Goal: Check status: Check status

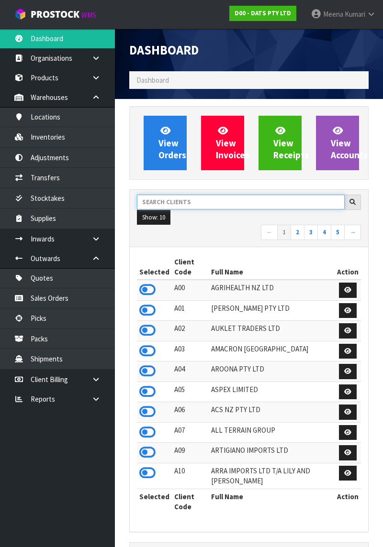
click at [208, 201] on input "text" at bounding box center [241, 202] width 208 height 15
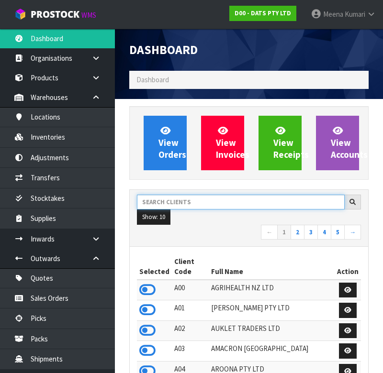
scroll to position [796, 254]
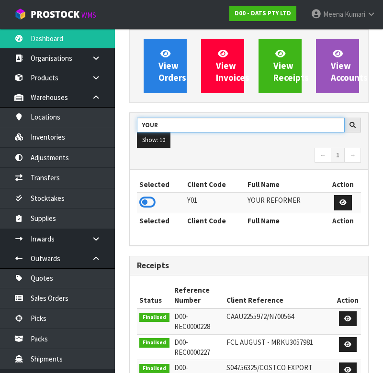
type input "YOUR"
click at [145, 195] on icon at bounding box center [147, 202] width 16 height 14
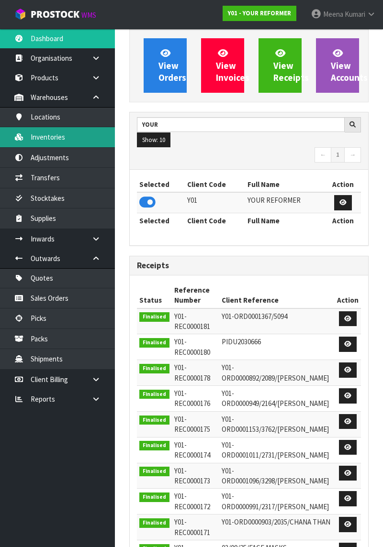
click at [65, 139] on link "Inventories" at bounding box center [57, 137] width 115 height 20
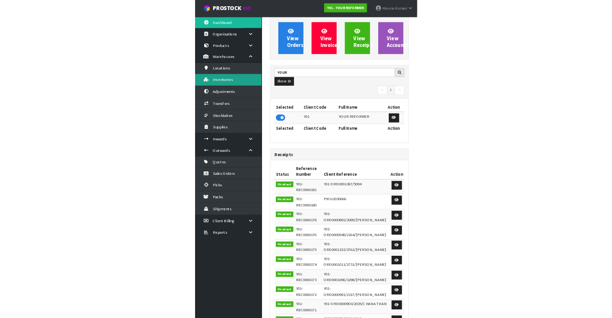
scroll to position [0, 0]
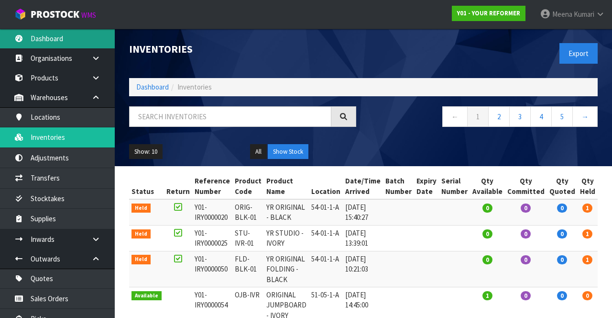
click at [16, 41] on icon at bounding box center [18, 38] width 9 height 7
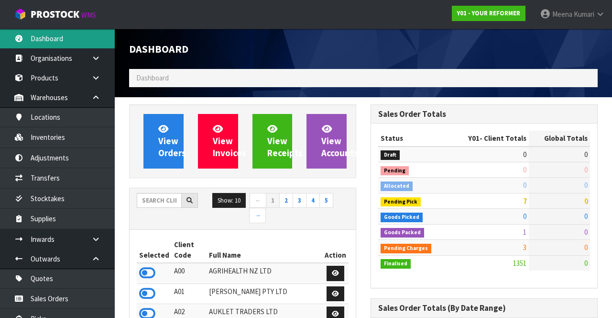
scroll to position [802, 241]
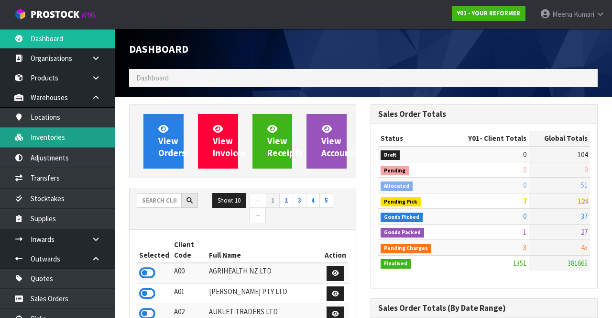
click at [64, 138] on link "Inventories" at bounding box center [57, 137] width 115 height 20
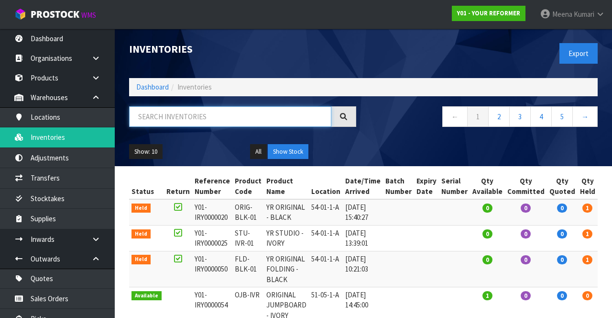
click at [207, 114] on input "text" at bounding box center [230, 116] width 202 height 21
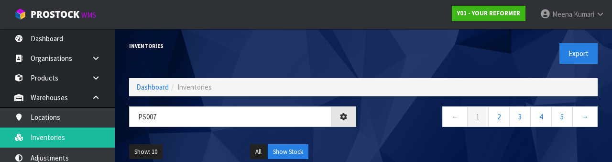
click at [382, 133] on div "← 1 2 3 4 5 →" at bounding box center [485, 121] width 242 height 31
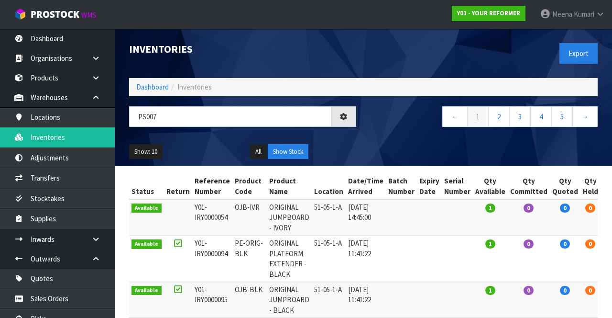
type input "PS007"
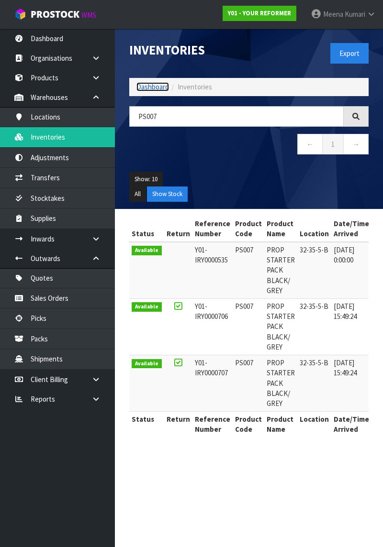
click at [145, 86] on link "Dashboard" at bounding box center [152, 86] width 33 height 9
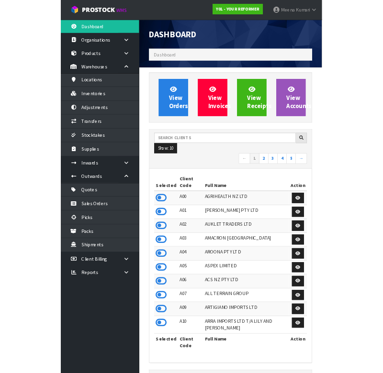
scroll to position [796, 254]
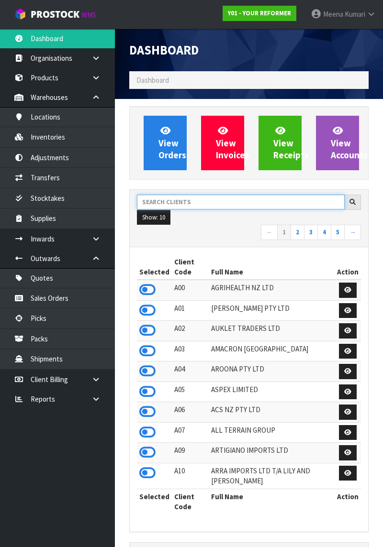
click at [214, 199] on input "text" at bounding box center [241, 202] width 208 height 15
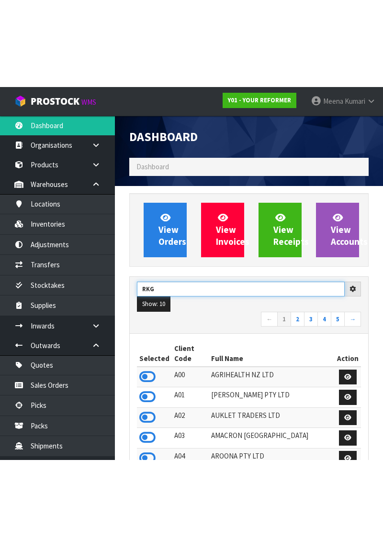
scroll to position [44, 0]
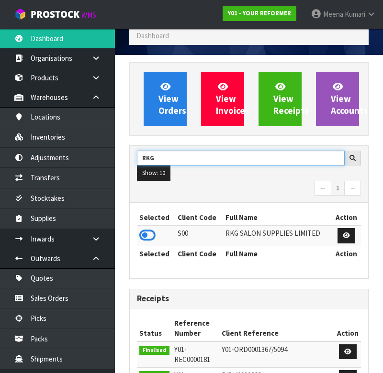
type input "RKG"
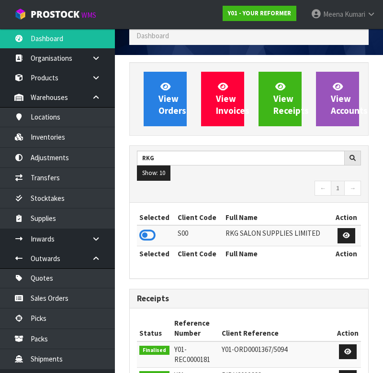
click at [161, 239] on td at bounding box center [156, 235] width 38 height 21
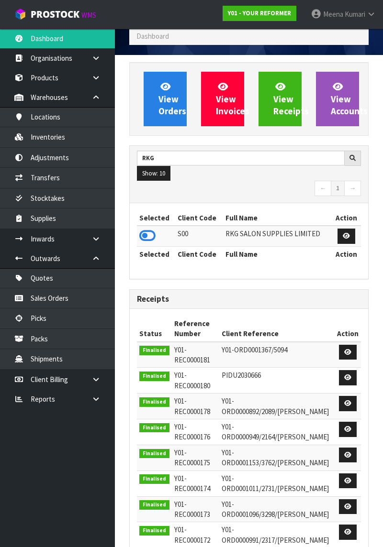
click at [153, 239] on icon at bounding box center [147, 236] width 16 height 14
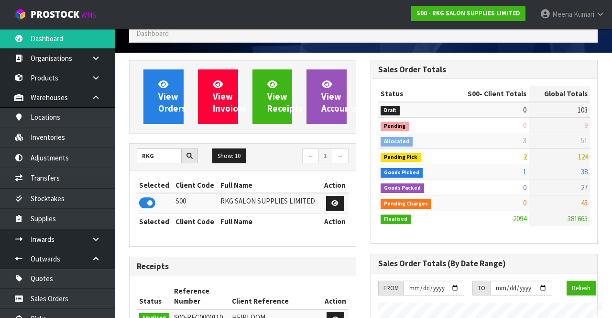
scroll to position [477689, 478250]
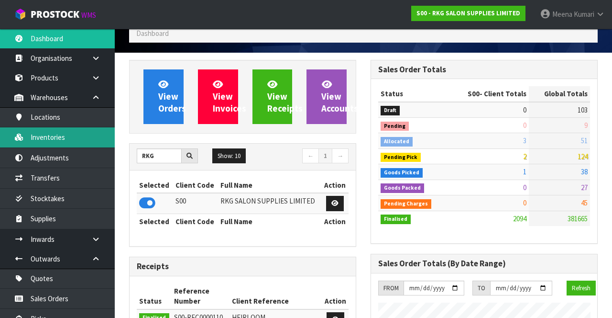
click at [64, 138] on link "Inventories" at bounding box center [57, 137] width 115 height 20
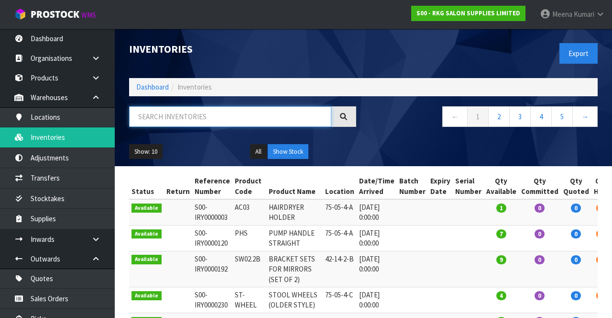
click at [239, 118] on input "text" at bounding box center [230, 116] width 202 height 21
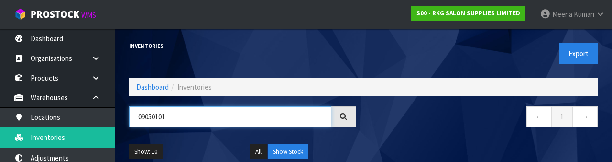
type input "09050101"
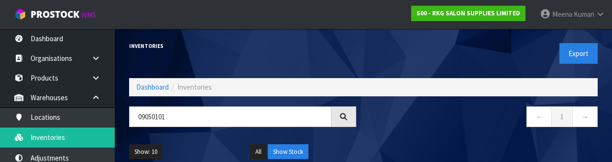
click at [382, 127] on nav "← 1 →" at bounding box center [484, 117] width 227 height 23
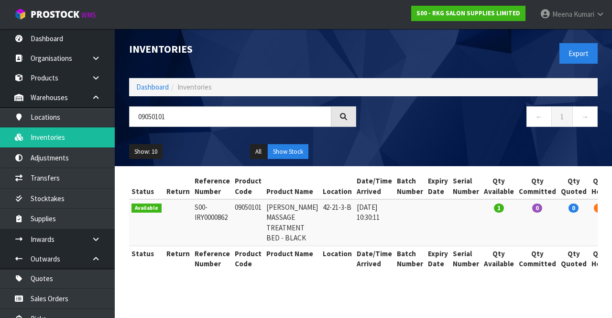
scroll to position [0, 29]
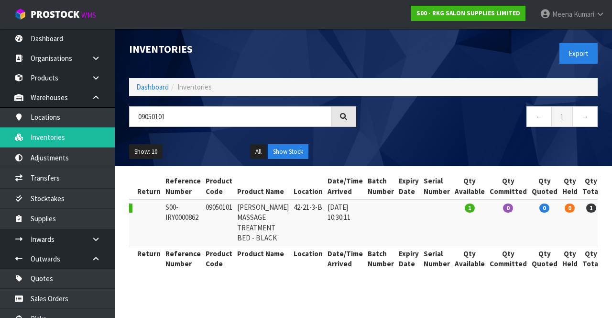
click at [382, 213] on link at bounding box center [616, 209] width 18 height 15
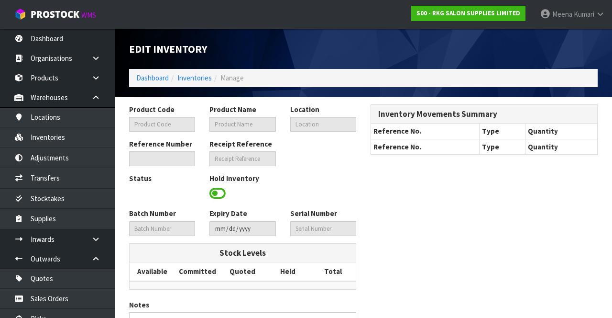
type input "09050101"
type input "[PERSON_NAME] MASSAGE TREATMENT BED - BLACK"
type input "42-21-3-B"
type input "S00-IRY0000862"
type input "S00-REC0000051"
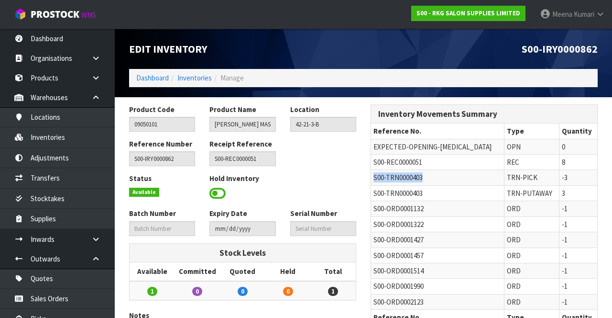
click at [380, 180] on span "S00-TRN0000403" at bounding box center [398, 177] width 49 height 9
copy span "S00-TRN0000403"
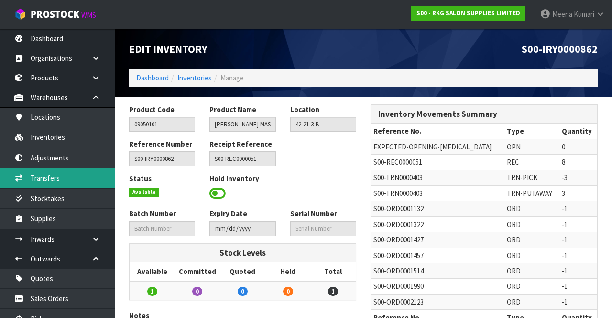
click at [73, 185] on link "Transfers" at bounding box center [57, 178] width 115 height 20
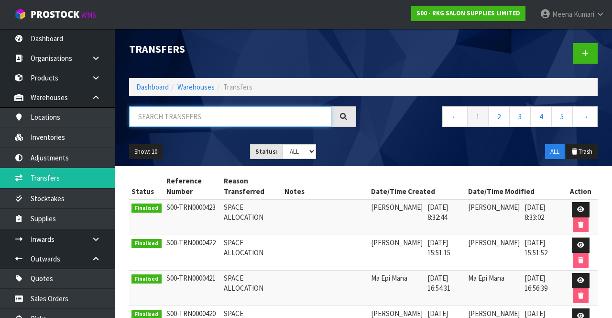
paste input "S00-TRN0000403"
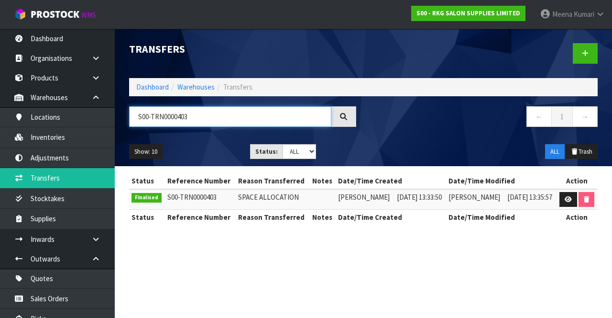
type input "S00-TRN0000403"
click at [382, 198] on link at bounding box center [569, 199] width 18 height 15
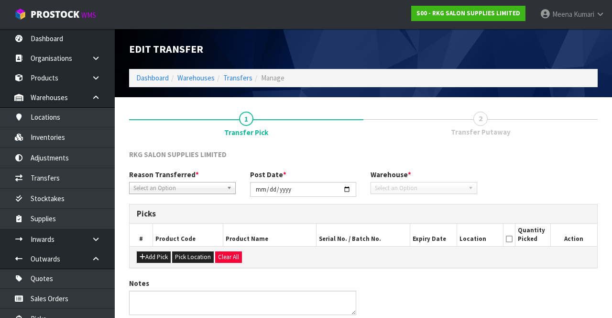
type input "[DATE]"
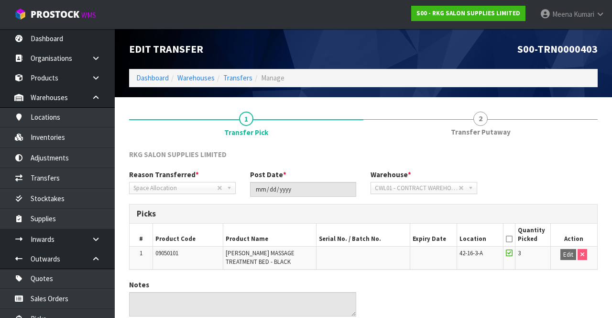
scroll to position [39, 0]
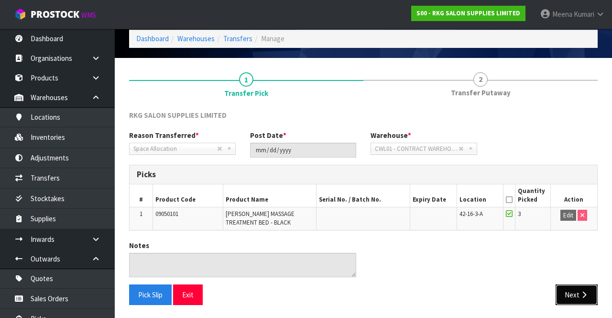
click at [382, 295] on button "Next" at bounding box center [577, 294] width 42 height 21
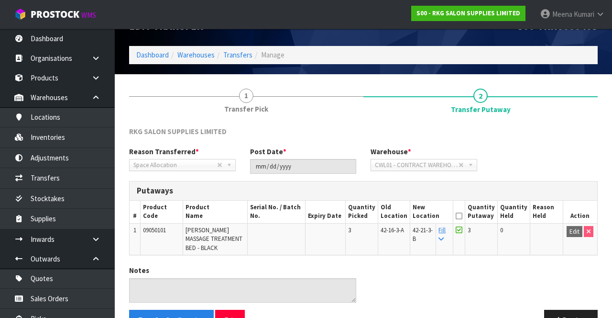
scroll to position [21, 0]
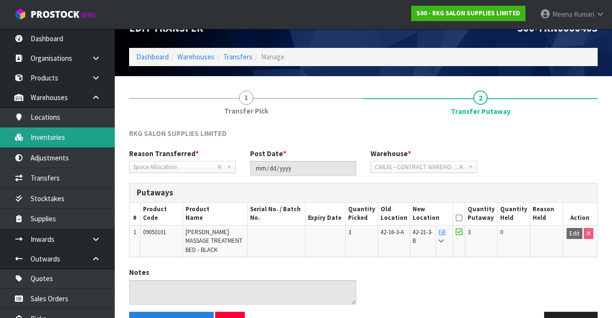
click at [65, 143] on link "Inventories" at bounding box center [57, 137] width 115 height 20
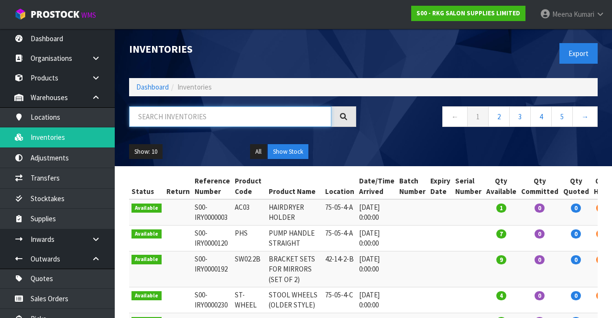
paste input "09050101"
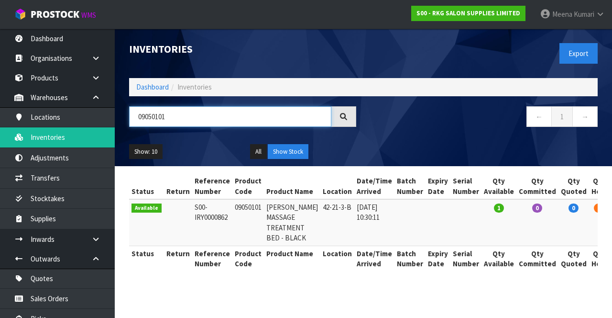
scroll to position [0, 29]
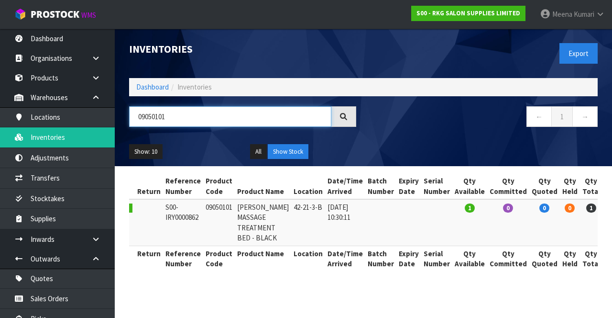
type input "09050101"
copy td "09050101"
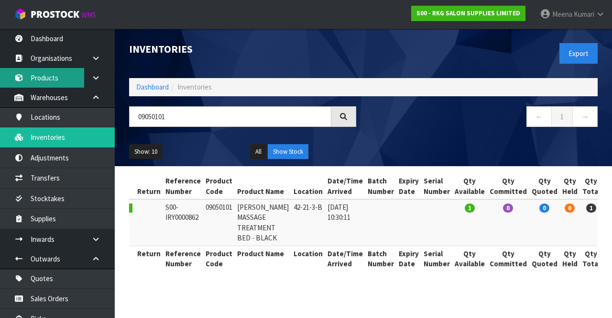
click at [51, 75] on link "Products" at bounding box center [57, 78] width 115 height 20
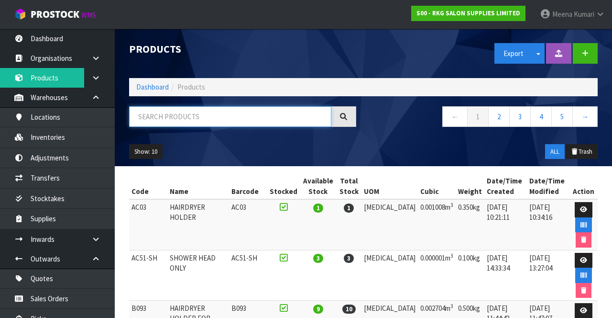
paste input "09050101"
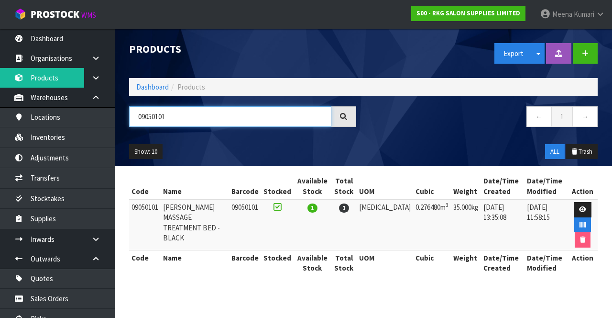
type input "09050101"
click at [382, 203] on link at bounding box center [583, 209] width 18 height 15
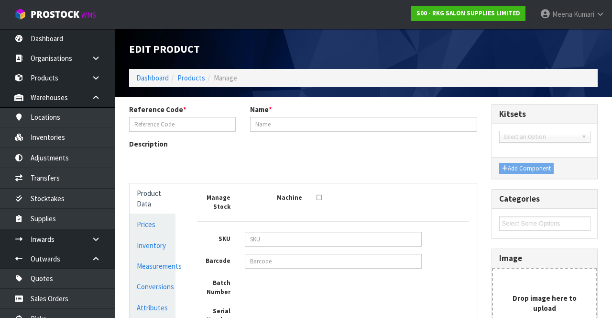
type input "09050101"
type input "[PERSON_NAME] MASSAGE TREATMENT BED - BLACK"
type input "192"
type input "72"
type input "20"
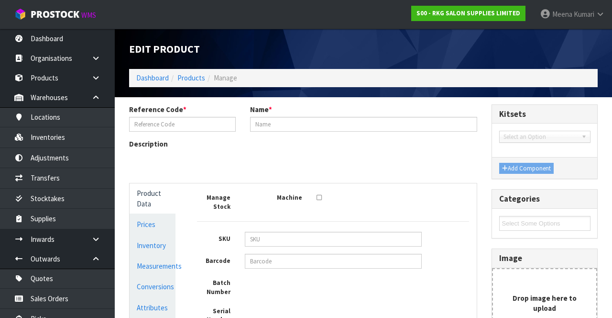
type input "0.27648"
type input "35"
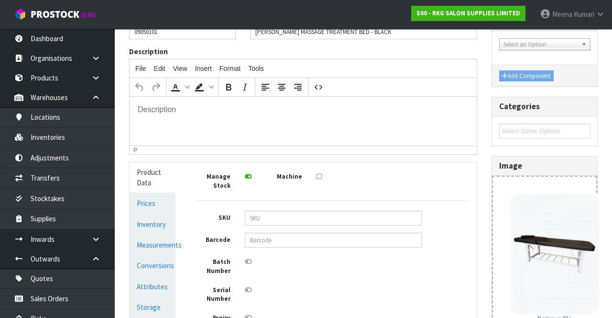
scroll to position [98, 0]
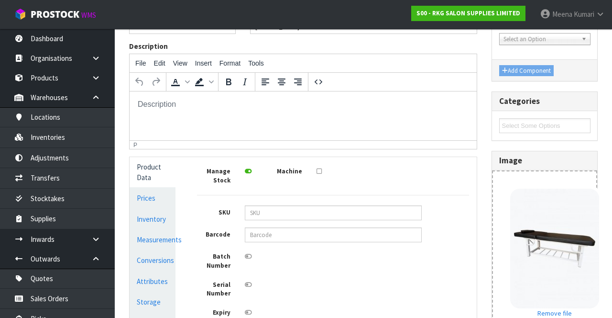
click at [157, 240] on link "Measurements" at bounding box center [153, 240] width 46 height 20
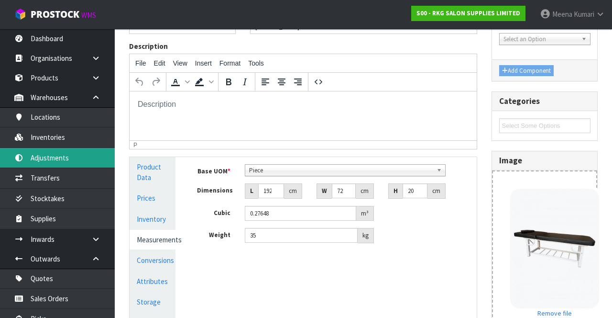
click at [45, 149] on link "Adjustments" at bounding box center [57, 158] width 115 height 20
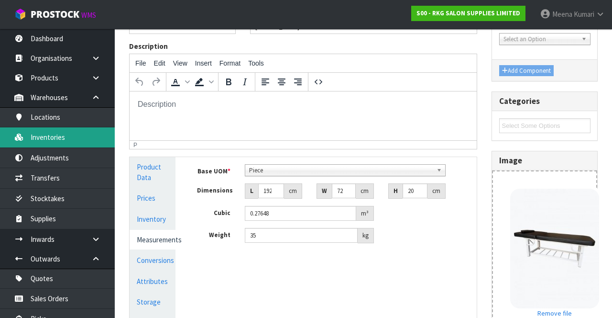
click at [41, 140] on link "Inventories" at bounding box center [57, 137] width 115 height 20
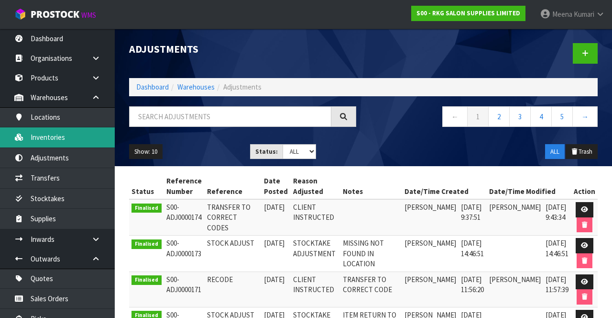
click at [67, 138] on link "Inventories" at bounding box center [57, 137] width 115 height 20
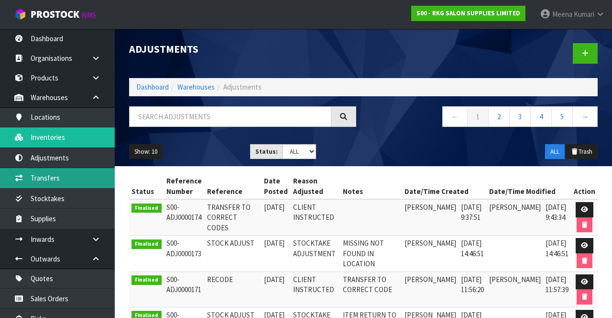
click at [63, 179] on link "Transfers" at bounding box center [57, 178] width 115 height 20
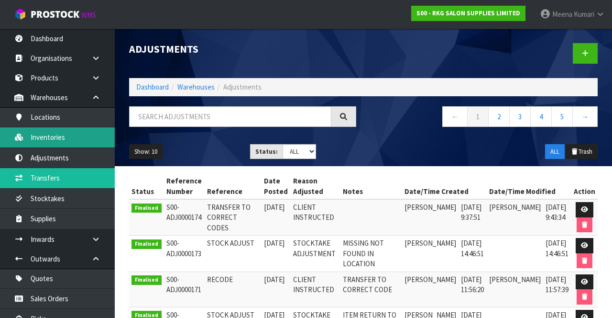
click at [64, 143] on link "Inventories" at bounding box center [57, 137] width 115 height 20
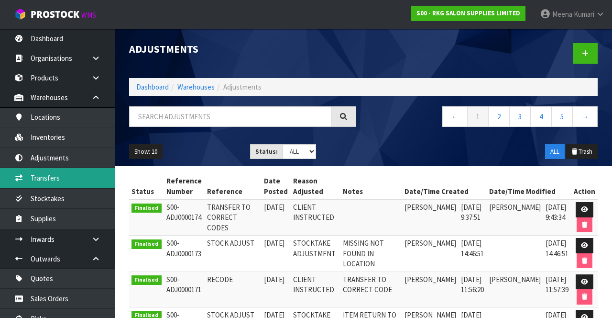
click at [60, 183] on link "Transfers" at bounding box center [57, 178] width 115 height 20
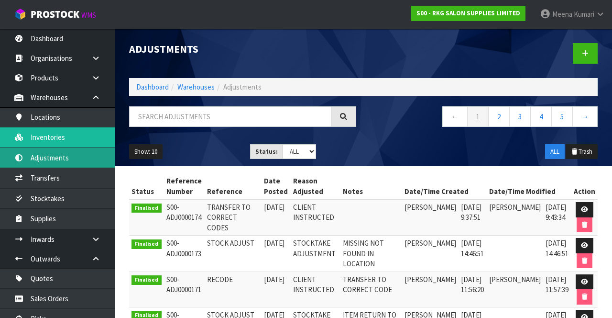
click at [55, 160] on link "Adjustments" at bounding box center [57, 158] width 115 height 20
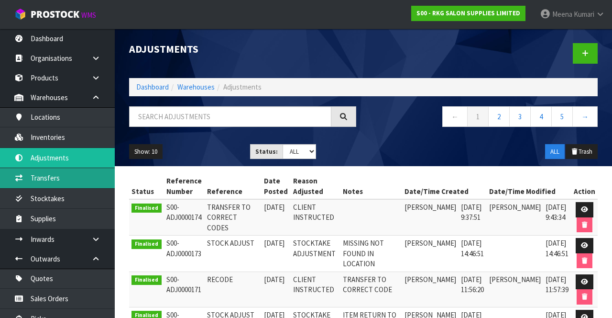
click at [69, 176] on link "Transfers" at bounding box center [57, 178] width 115 height 20
click at [63, 181] on link "Transfers" at bounding box center [57, 178] width 115 height 20
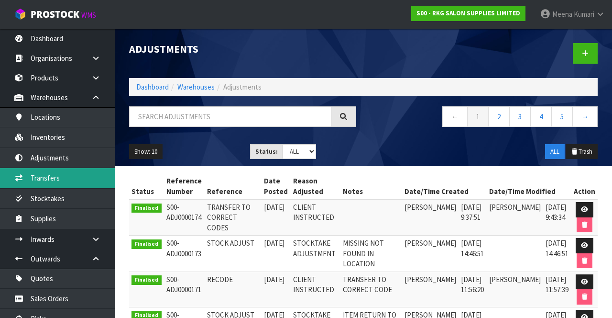
click at [63, 185] on link "Transfers" at bounding box center [57, 178] width 115 height 20
click at [64, 182] on link "Transfers" at bounding box center [57, 178] width 115 height 20
click at [65, 181] on link "Transfers" at bounding box center [57, 178] width 115 height 20
click at [73, 179] on link "Transfers" at bounding box center [57, 178] width 115 height 20
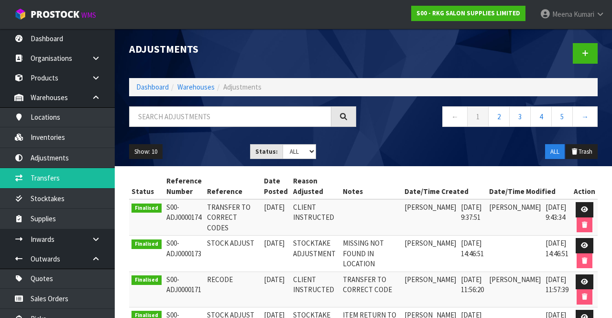
click at [382, 14] on link "Meena Kumari" at bounding box center [572, 14] width 79 height 29
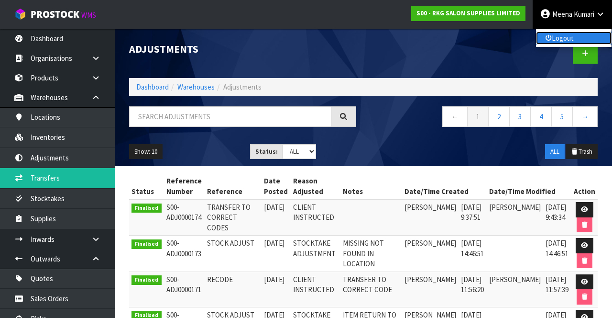
click at [382, 35] on link "Logout" at bounding box center [574, 38] width 76 height 13
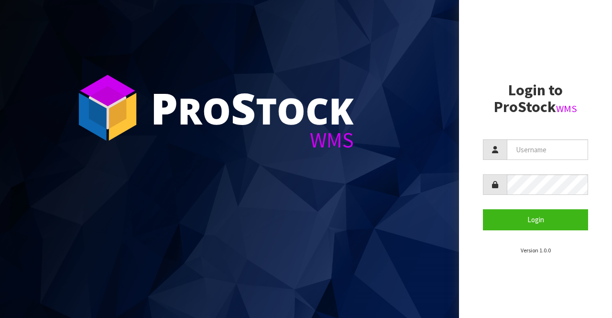
click at [550, 166] on form "Login" at bounding box center [535, 184] width 105 height 90
click at [545, 148] on input "text" at bounding box center [547, 149] width 81 height 21
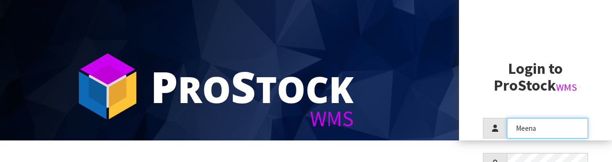
scroll to position [55, 0]
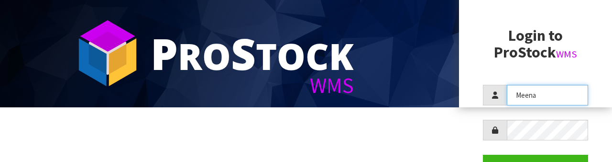
type input "Meena"
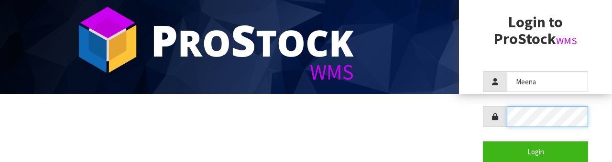
scroll to position [92, 0]
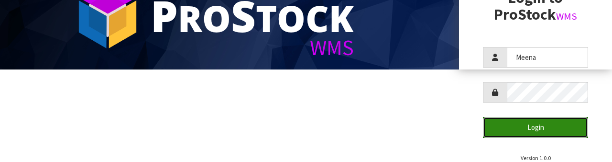
click at [552, 130] on button "Login" at bounding box center [535, 127] width 105 height 21
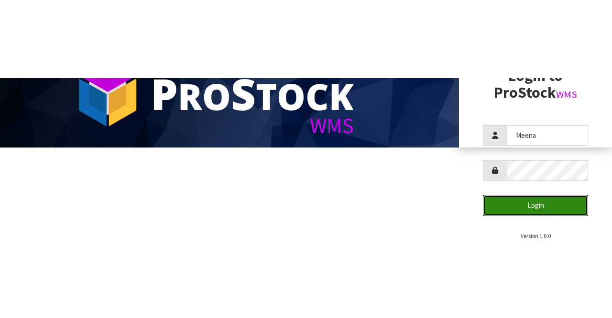
scroll to position [0, 0]
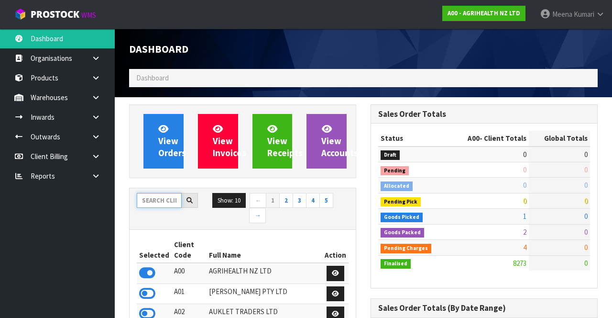
click at [154, 202] on input "text" at bounding box center [159, 200] width 45 height 15
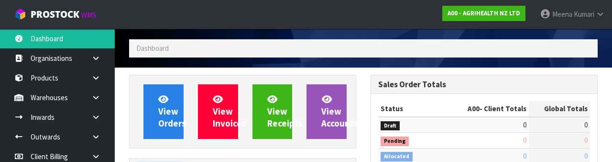
scroll to position [112, 0]
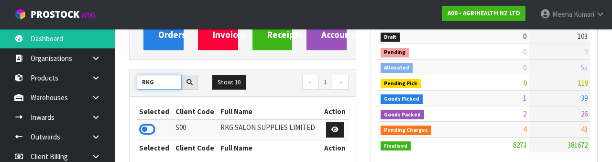
type input "RKG"
click at [155, 131] on icon at bounding box center [147, 129] width 16 height 14
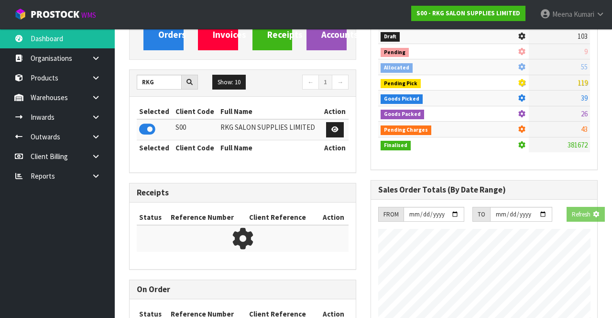
scroll to position [593, 241]
click at [145, 132] on icon at bounding box center [147, 129] width 16 height 14
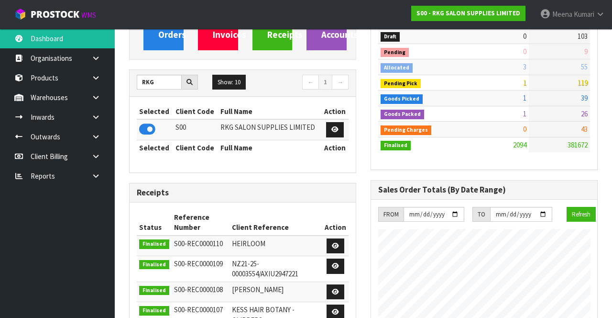
scroll to position [802, 241]
click at [102, 105] on link at bounding box center [99, 98] width 31 height 20
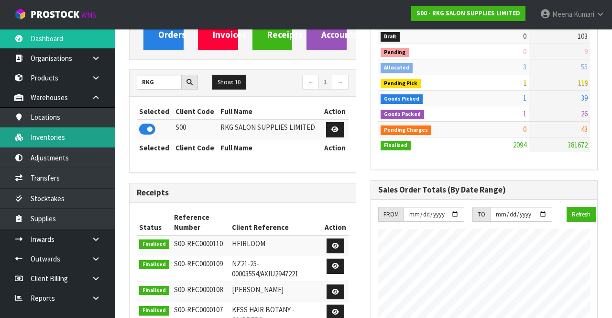
click at [74, 140] on link "Inventories" at bounding box center [57, 137] width 115 height 20
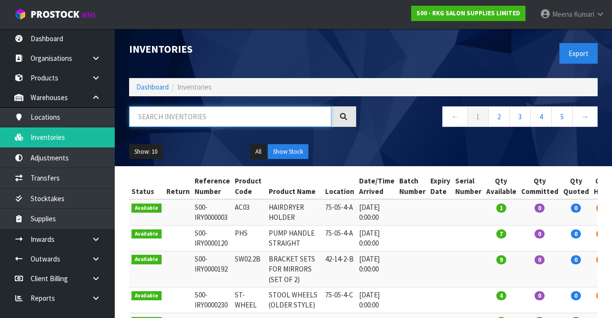
click at [204, 119] on input "text" at bounding box center [230, 116] width 202 height 21
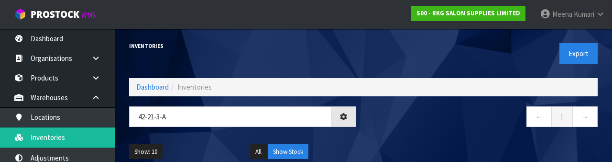
click at [434, 129] on div "← 1 →" at bounding box center [485, 121] width 242 height 31
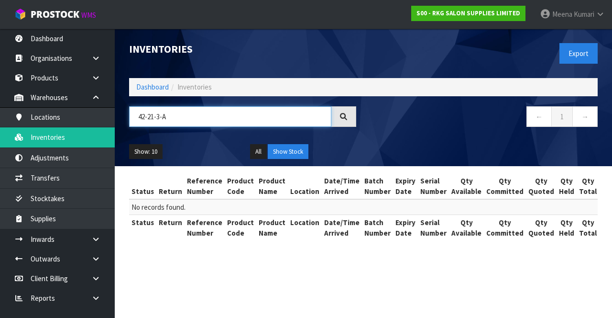
click at [238, 117] on input "42-21-3-A" at bounding box center [230, 116] width 202 height 21
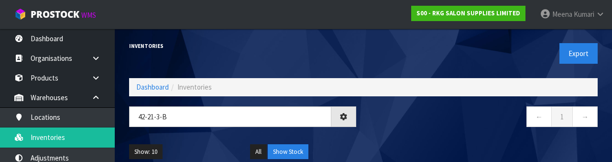
click at [448, 125] on nav "← 1 →" at bounding box center [484, 117] width 227 height 23
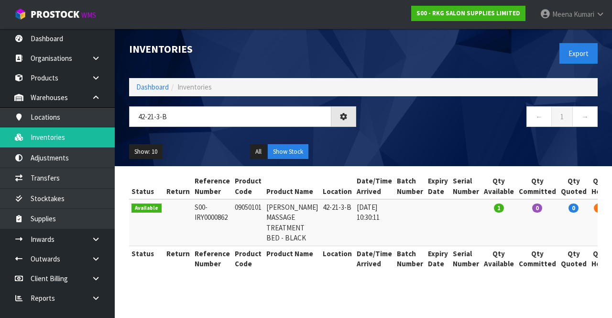
type input "42-21-3-B"
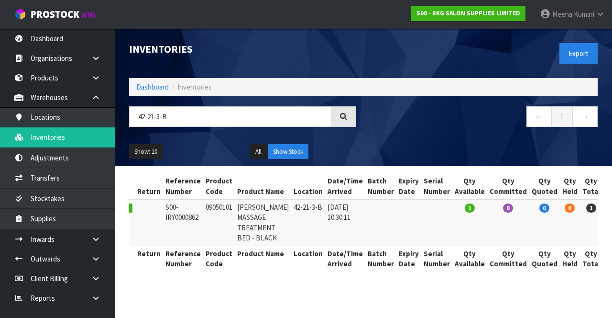
click at [607, 213] on link at bounding box center [616, 209] width 18 height 15
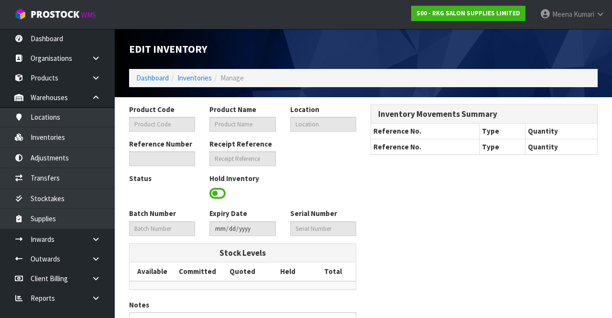
type input "09050101"
type input "[PERSON_NAME] MASSAGE TREATMENT BED - BLACK"
type input "42-21-3-B"
type input "S00-IRY0000862"
type input "S00-REC0000051"
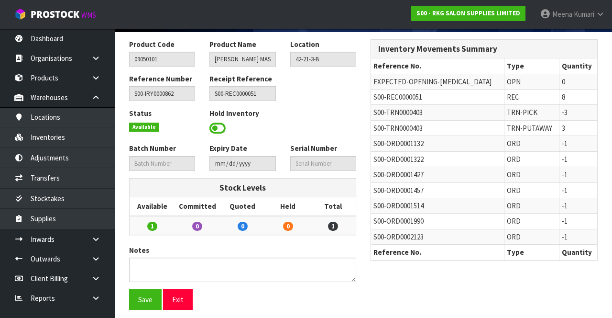
scroll to position [64, 0]
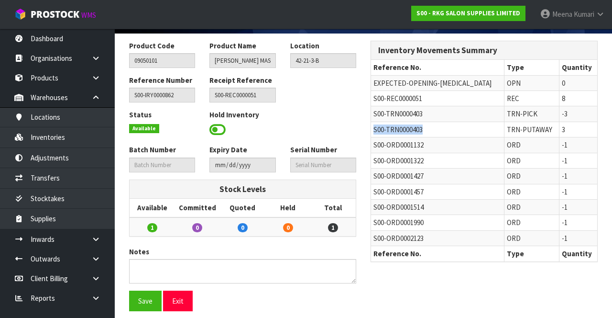
copy span "S00-TRN0000403"
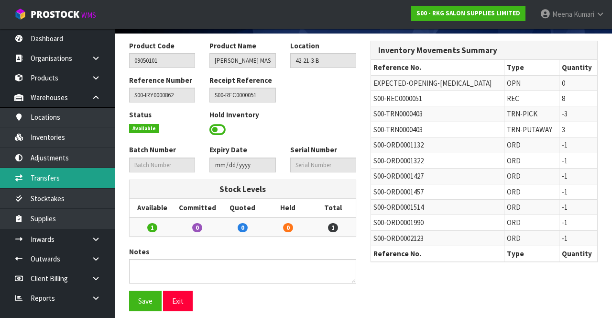
click at [59, 185] on link "Transfers" at bounding box center [57, 178] width 115 height 20
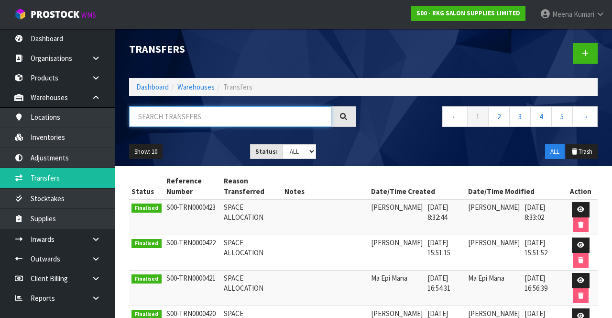
paste input "S00-TRN0000403"
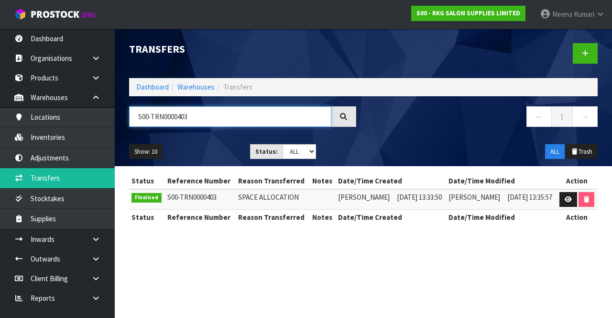
type input "S00-TRN0000403"
click at [560, 201] on link at bounding box center [569, 199] width 18 height 15
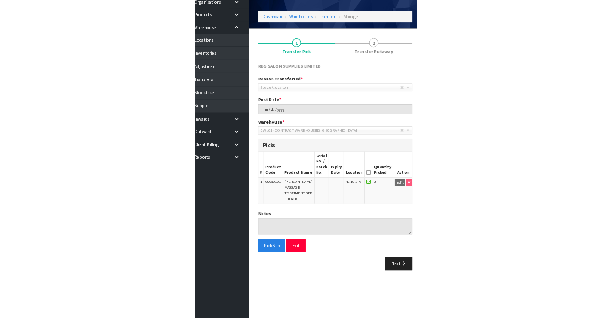
scroll to position [21, 0]
